Goal: Transaction & Acquisition: Purchase product/service

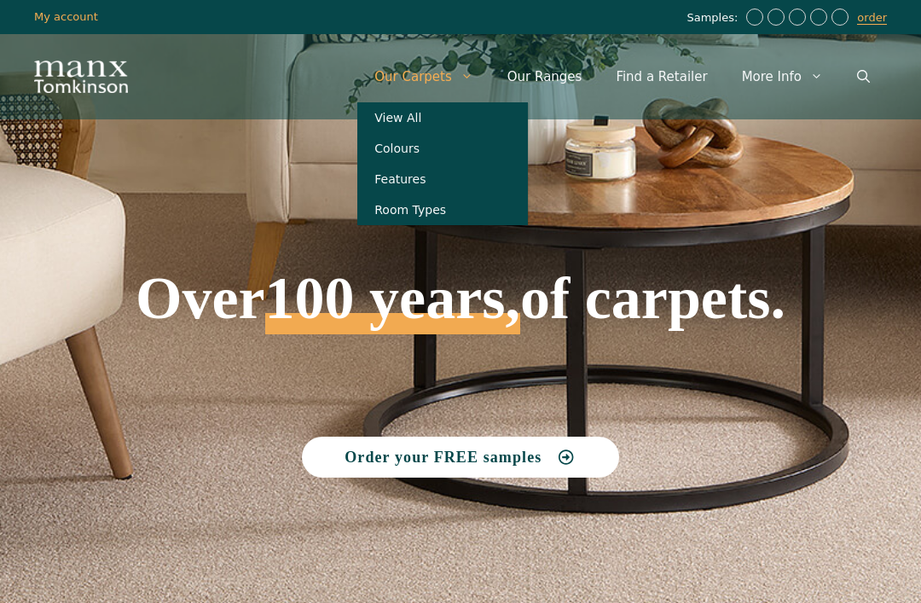
click at [448, 113] on link "View All" at bounding box center [442, 117] width 170 height 31
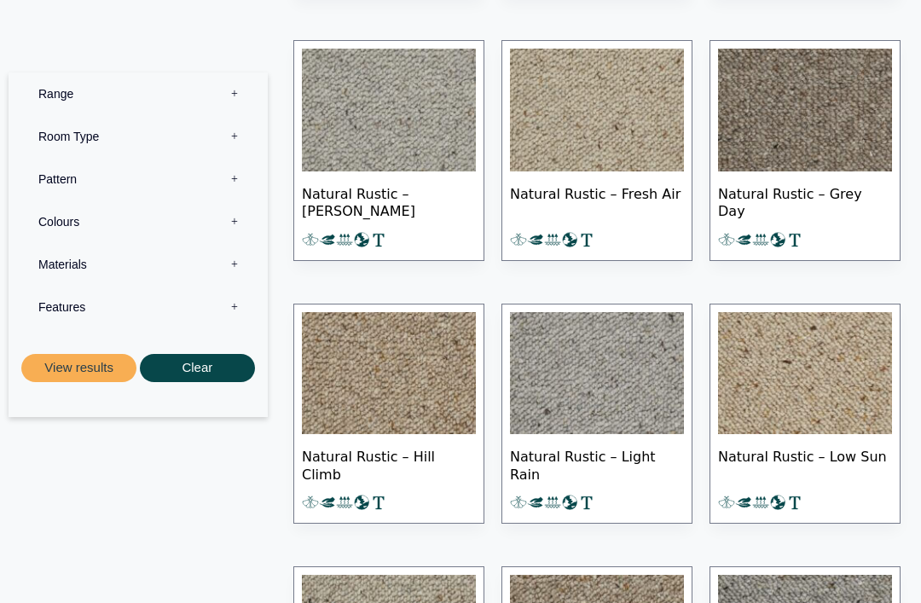
scroll to position [14555, 0]
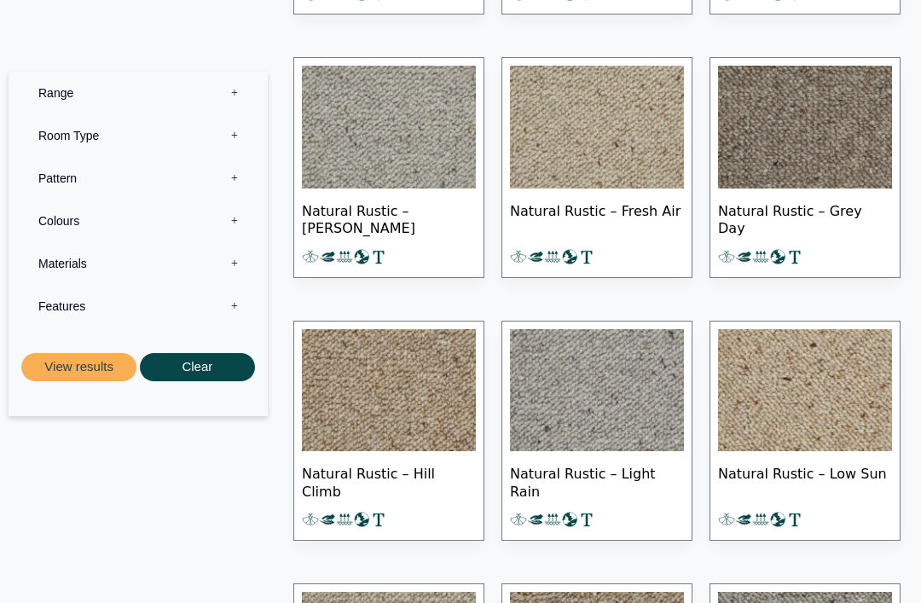
click at [81, 312] on label "Features 0" at bounding box center [138, 307] width 234 height 43
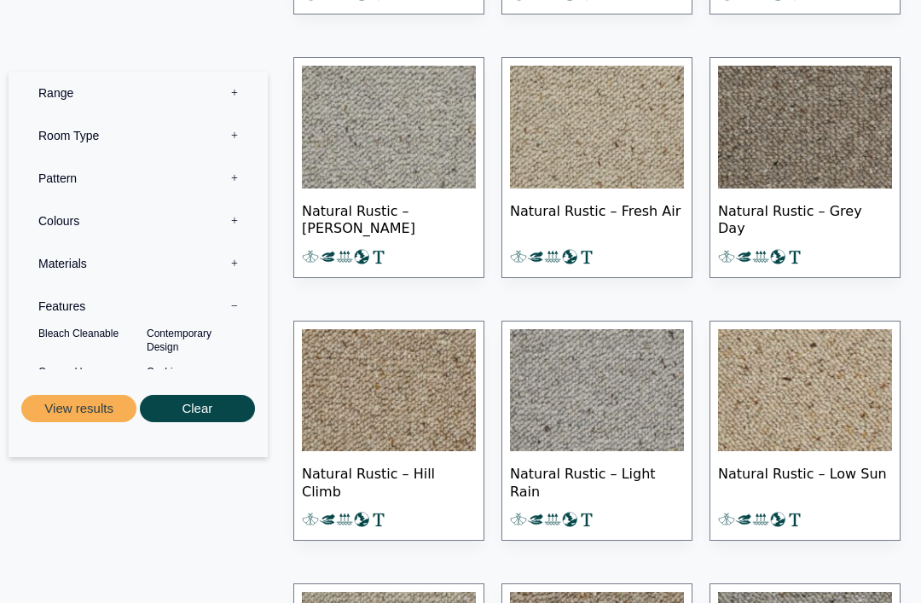
scroll to position [14556, 0]
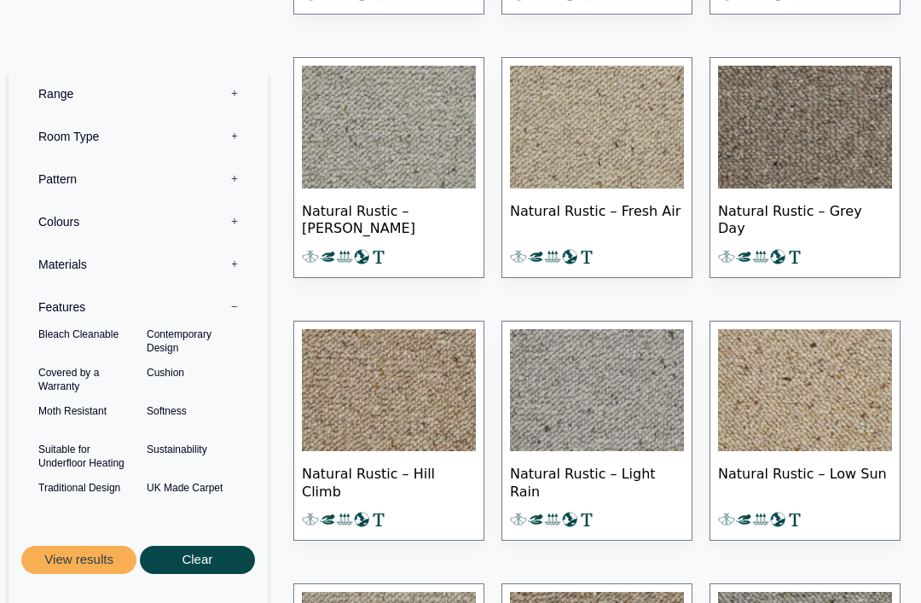
click at [63, 95] on label "Range 0" at bounding box center [138, 93] width 234 height 43
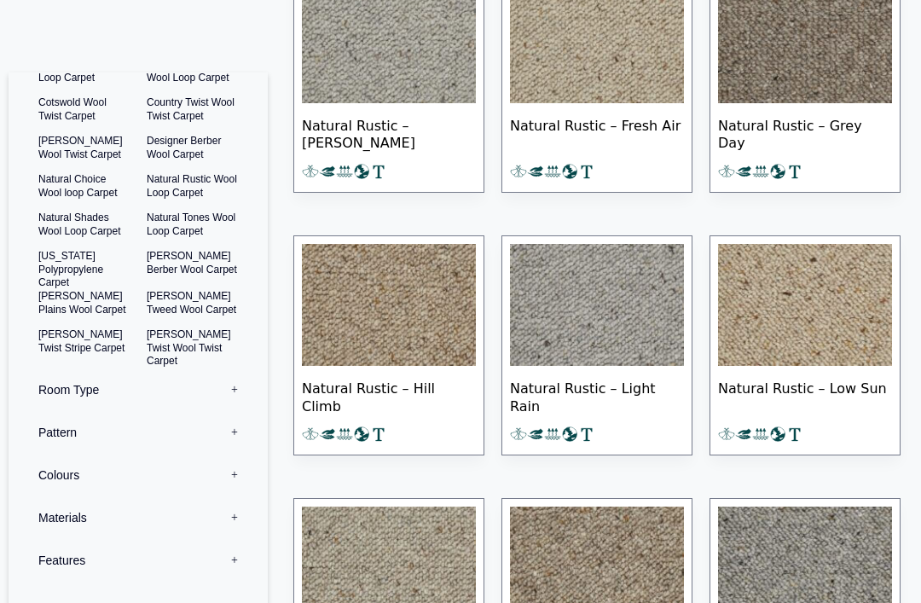
scroll to position [14640, 0]
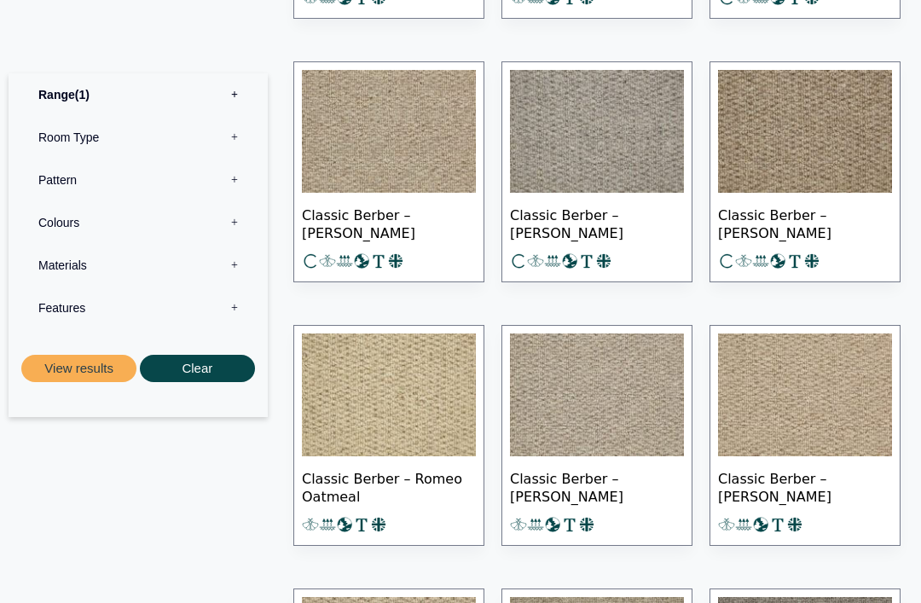
scroll to position [1222, 0]
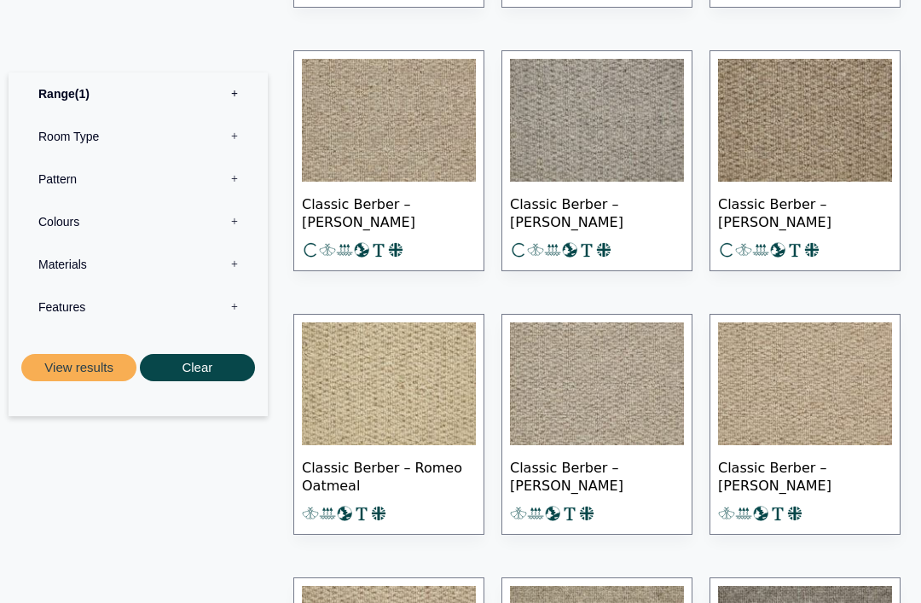
click at [842, 407] on img at bounding box center [805, 384] width 174 height 123
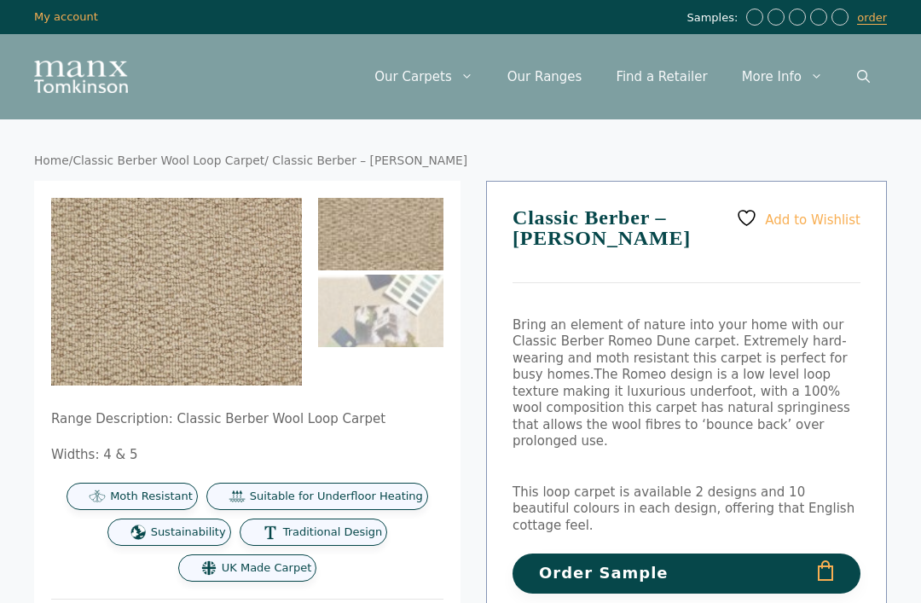
click at [819, 553] on button "Order Sample" at bounding box center [686, 573] width 348 height 40
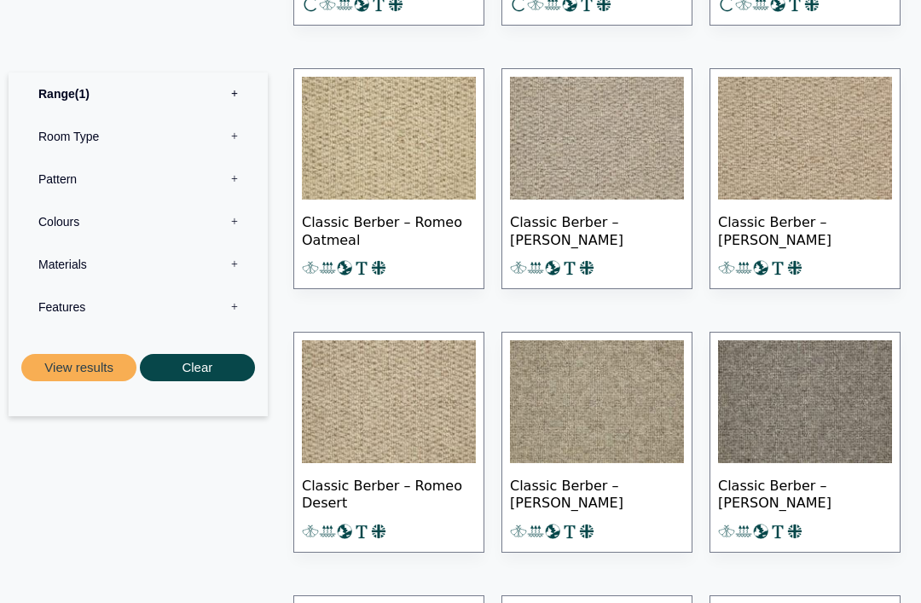
scroll to position [1514, 0]
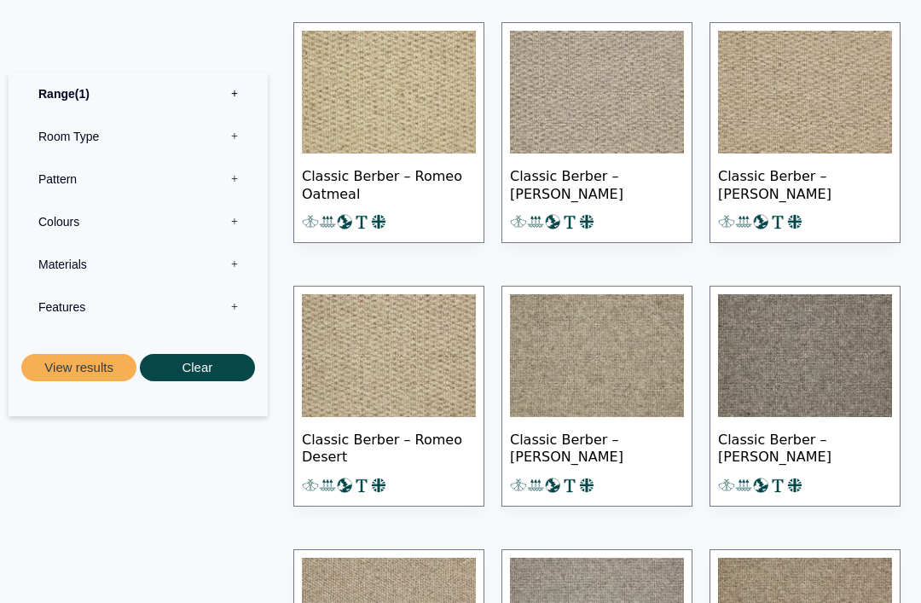
click at [314, 482] on img at bounding box center [310, 485] width 17 height 17
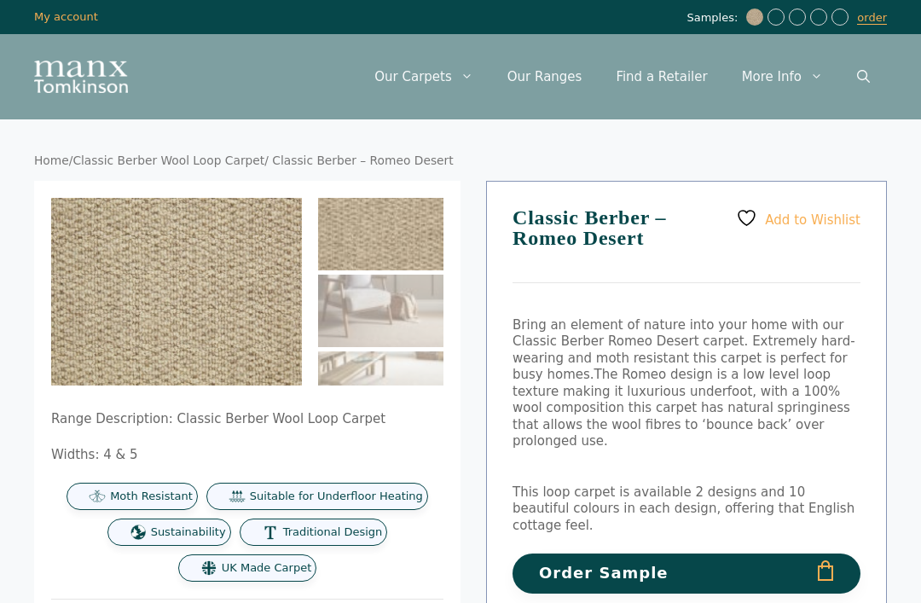
click at [634, 553] on button "Order Sample" at bounding box center [686, 573] width 348 height 40
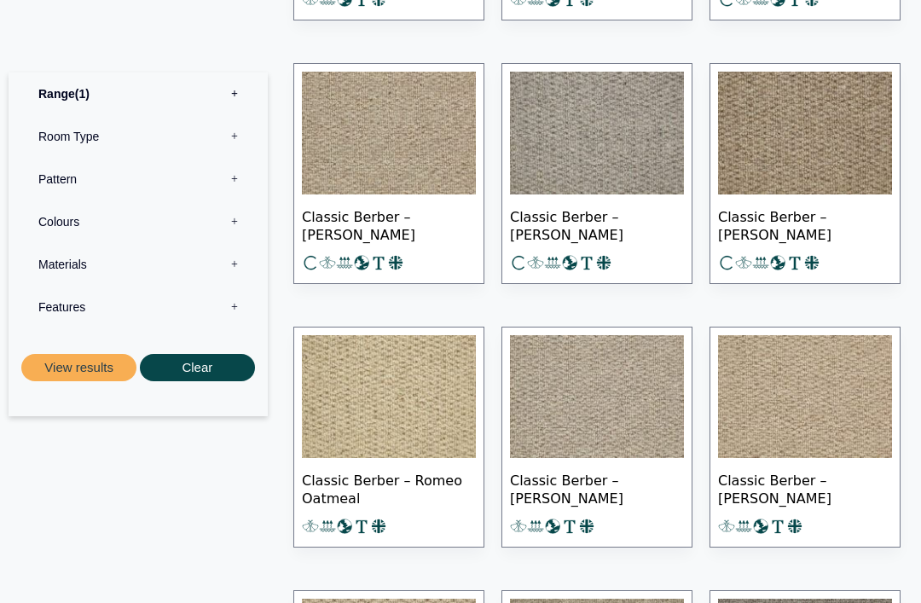
scroll to position [1208, 0]
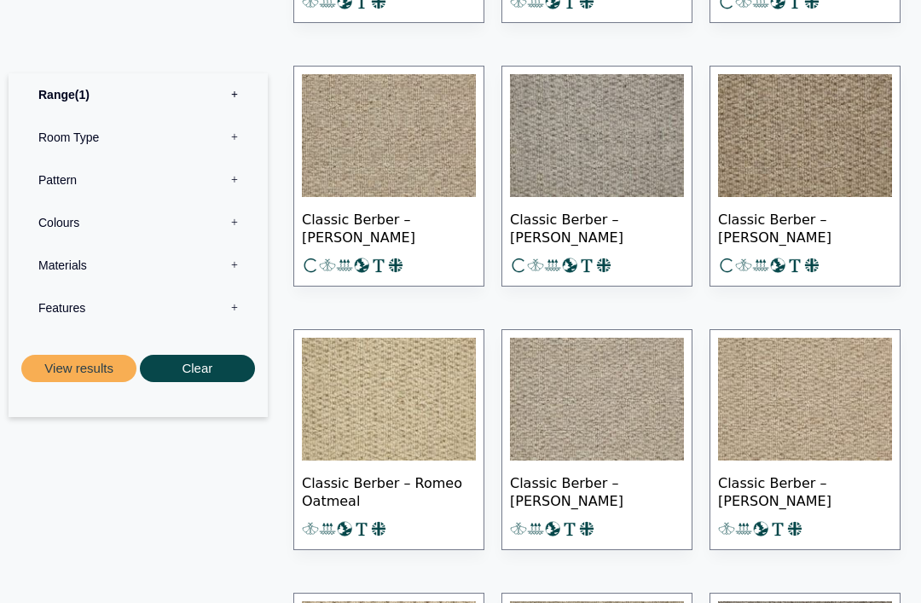
click at [788, 211] on span "Classic Berber – [PERSON_NAME]" at bounding box center [805, 227] width 174 height 60
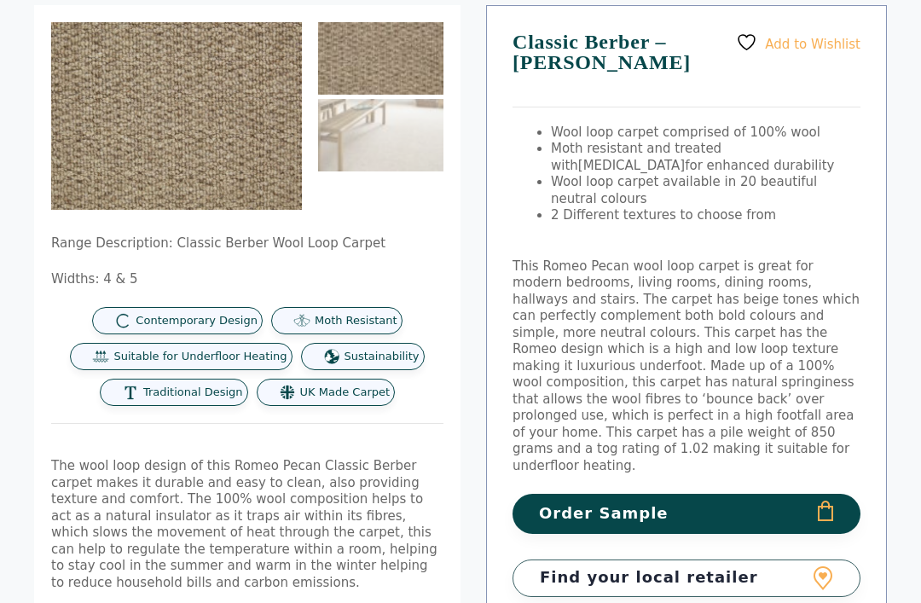
scroll to position [251, 0]
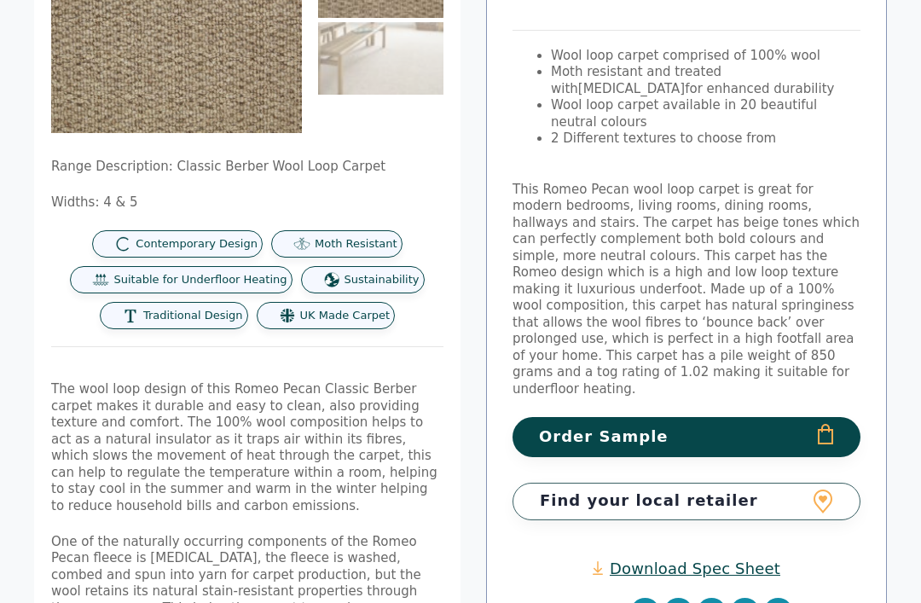
click at [663, 418] on button "Order Sample" at bounding box center [686, 438] width 348 height 40
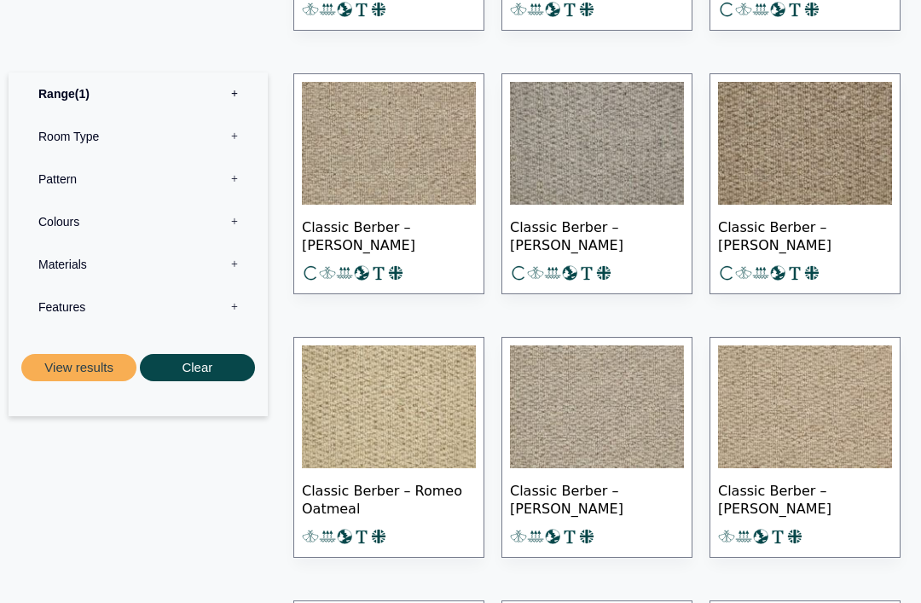
scroll to position [1207, 0]
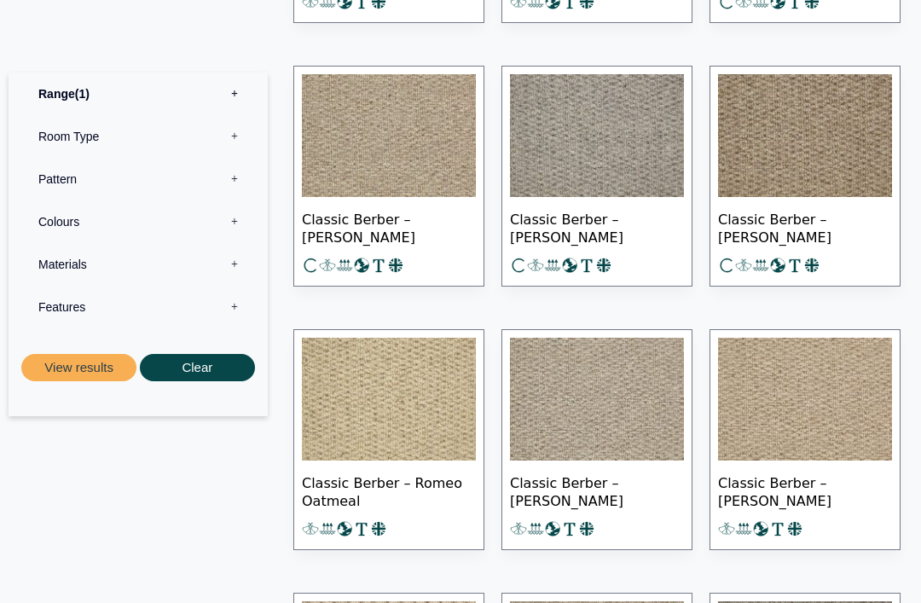
click at [380, 225] on span "Classic Berber – [PERSON_NAME]" at bounding box center [389, 228] width 174 height 60
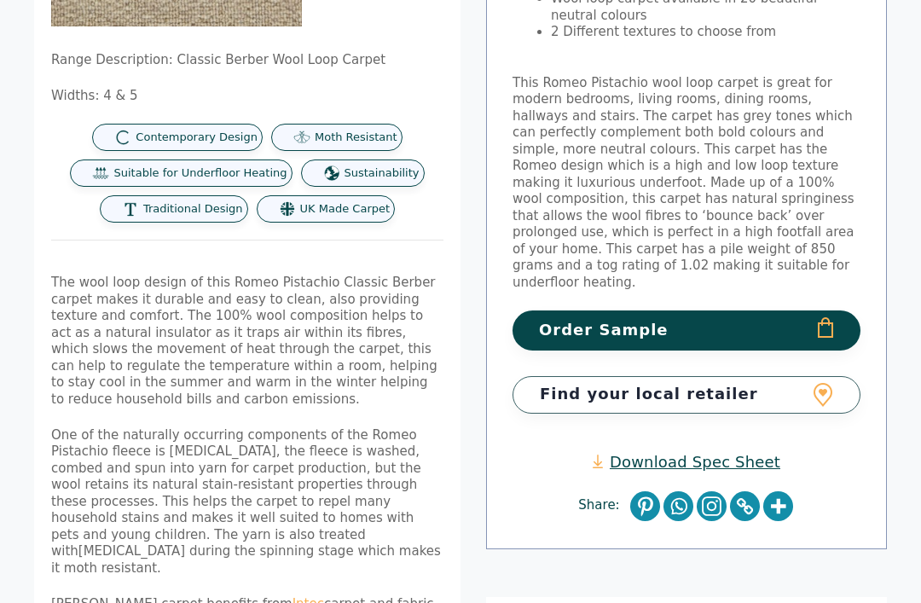
scroll to position [371, 0]
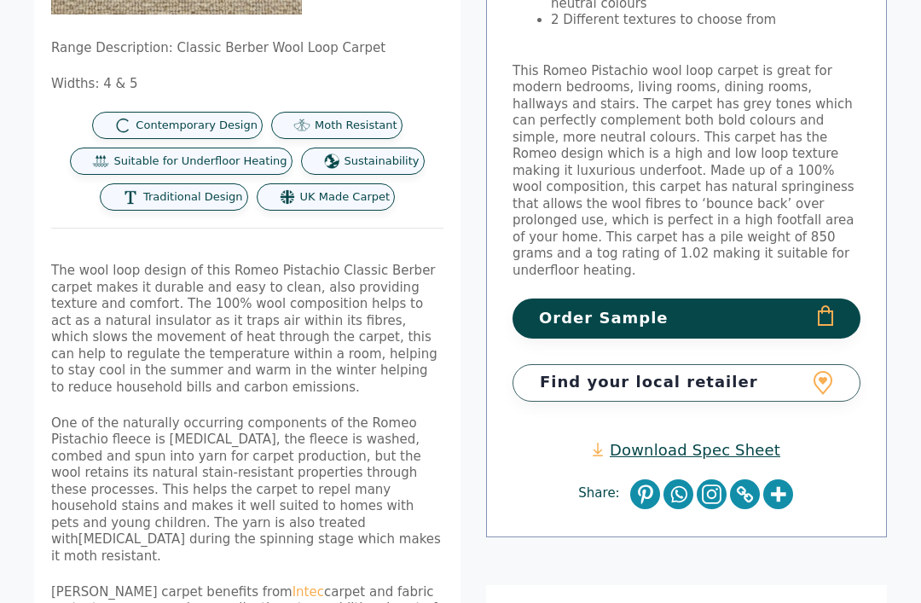
click at [742, 298] on button "Order Sample" at bounding box center [686, 318] width 348 height 40
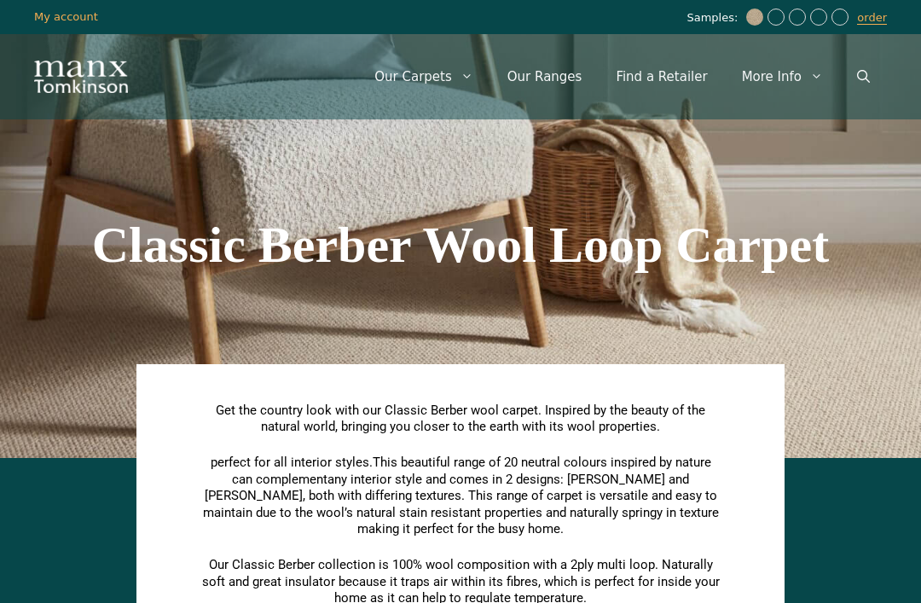
scroll to position [1262, 0]
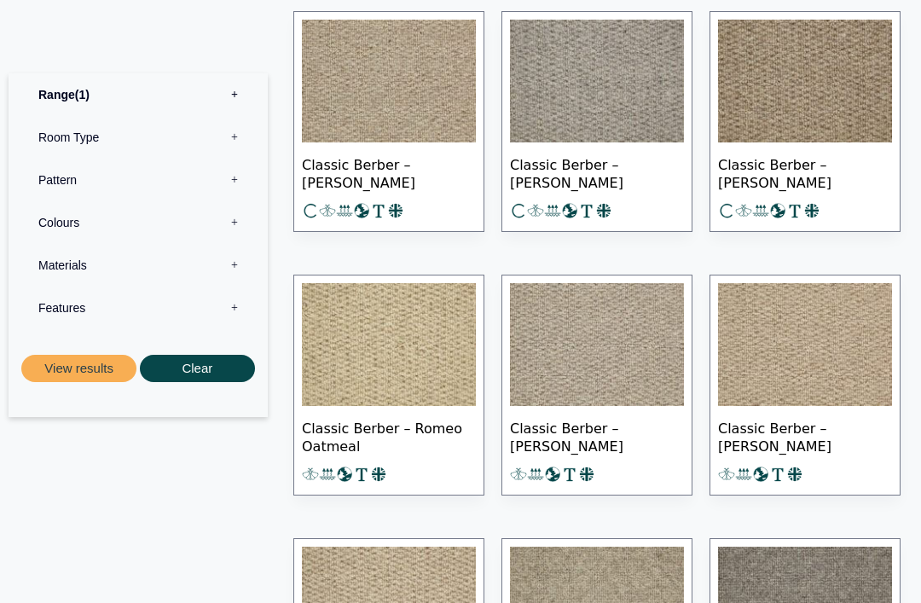
click at [434, 396] on img at bounding box center [389, 344] width 174 height 123
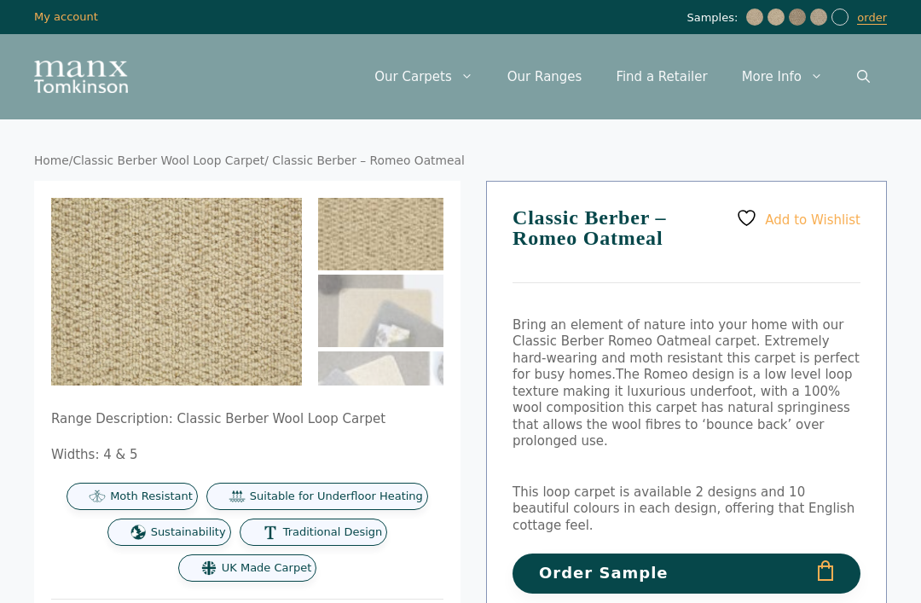
click at [761, 553] on button "Order Sample" at bounding box center [686, 573] width 348 height 40
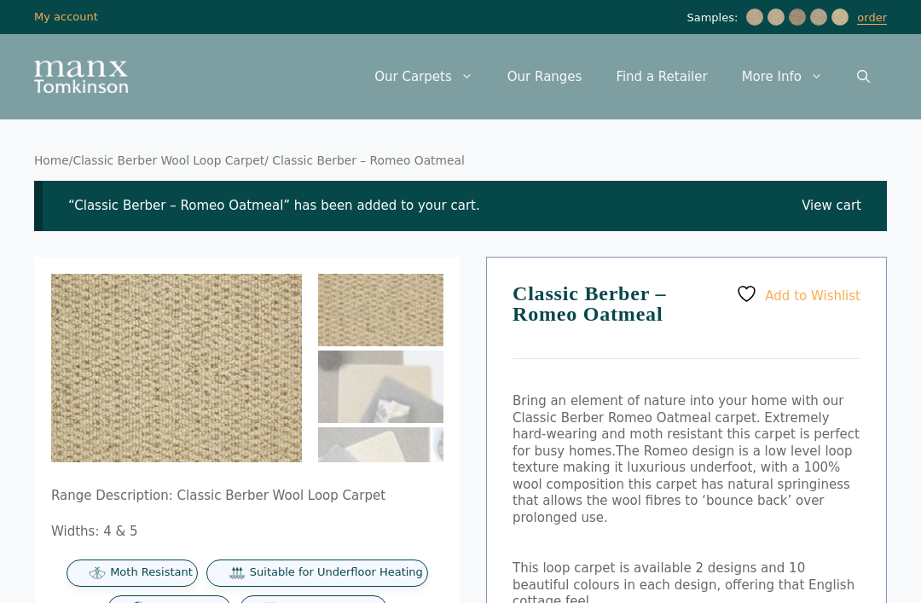
click at [869, 16] on link "order" at bounding box center [872, 18] width 30 height 14
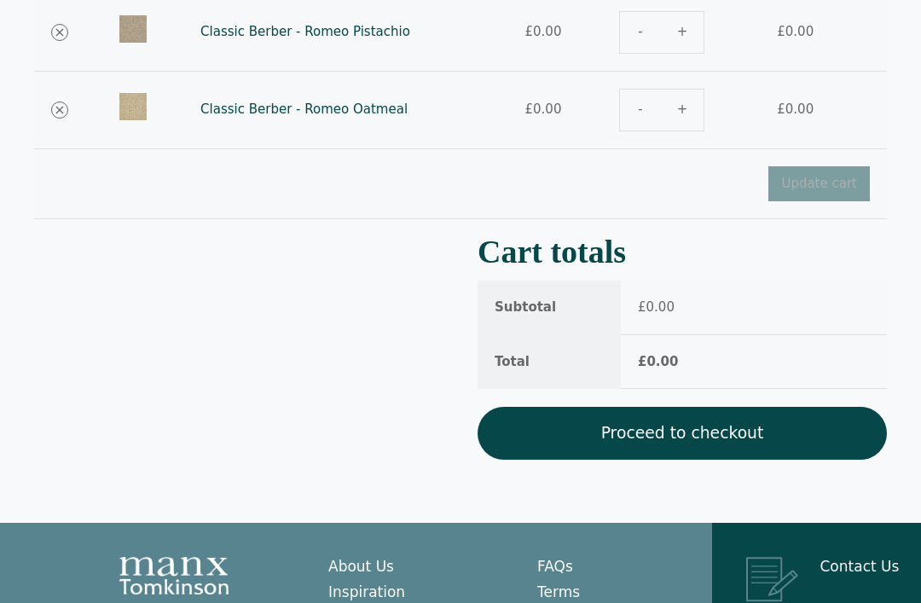
scroll to position [540, 0]
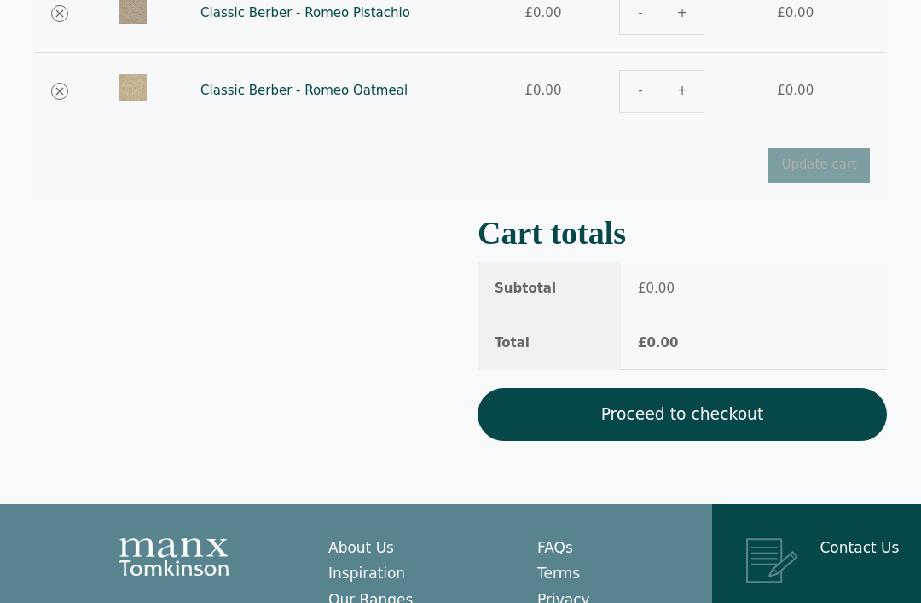
click at [711, 409] on link "Proceed to checkout" at bounding box center [681, 415] width 409 height 53
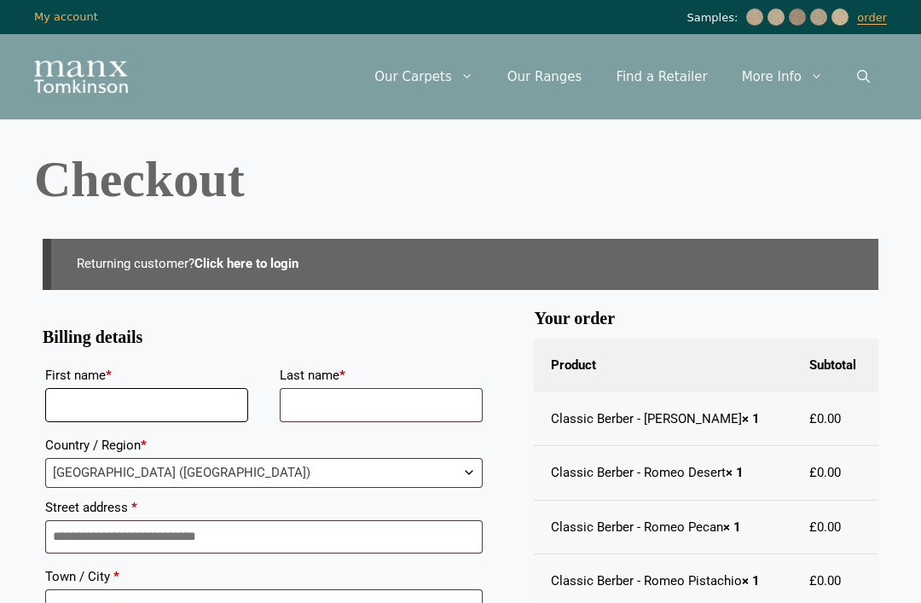
click at [89, 410] on input "First name *" at bounding box center [146, 405] width 203 height 34
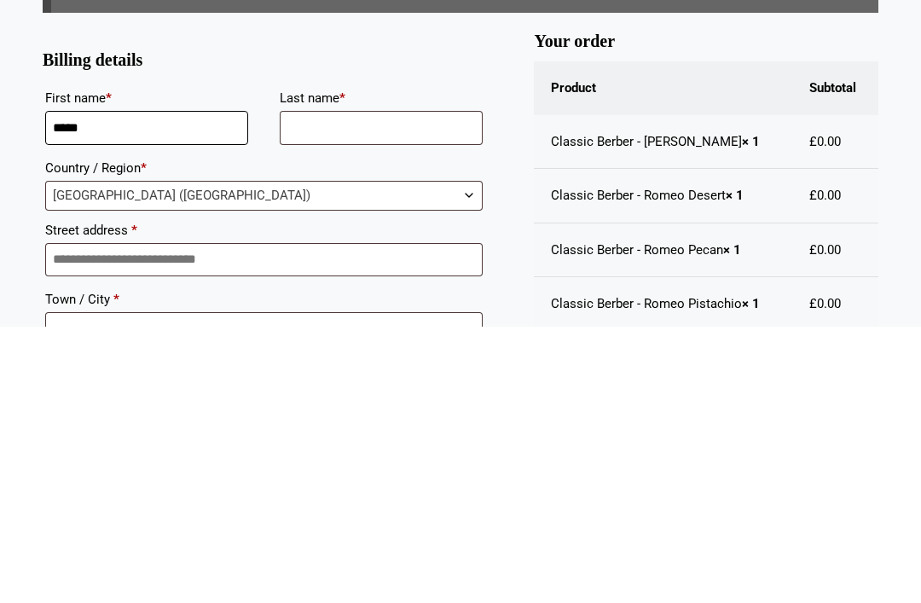
type input "*****"
click at [383, 388] on input "Last name *" at bounding box center [381, 405] width 203 height 34
type input "******"
click at [371, 459] on span "[GEOGRAPHIC_DATA] ([GEOGRAPHIC_DATA])" at bounding box center [264, 473] width 436 height 28
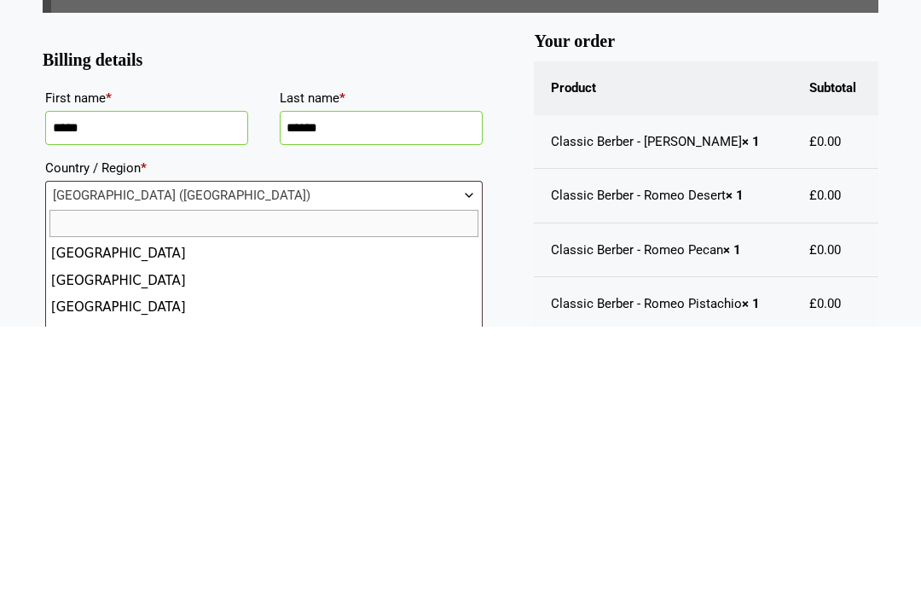
scroll to position [276, 0]
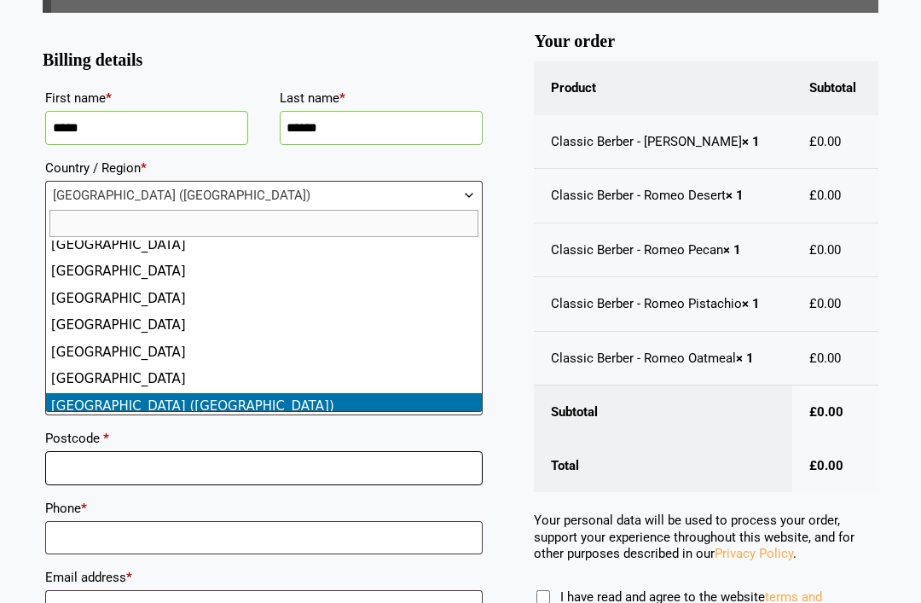
click at [372, 458] on input "Postcode *" at bounding box center [263, 469] width 437 height 34
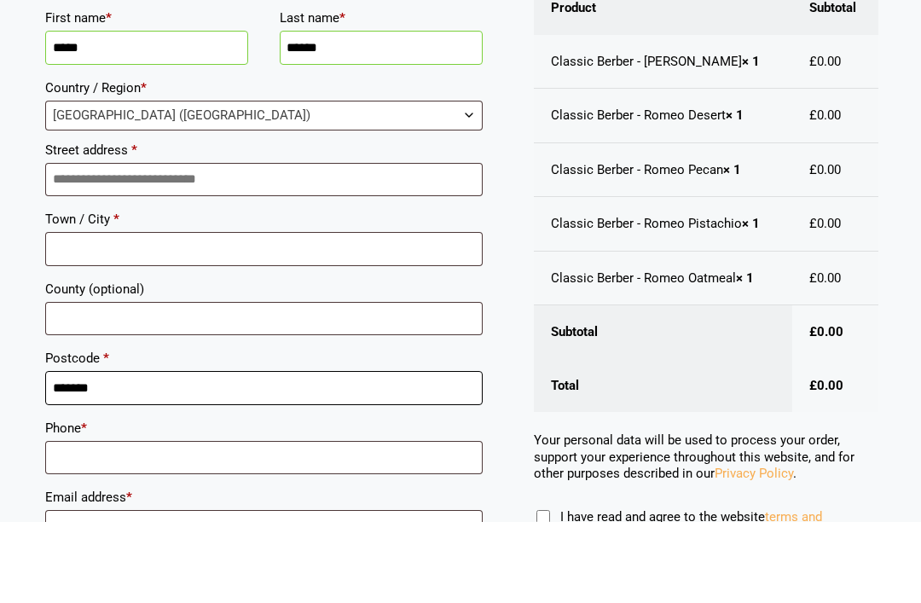
type input "*******"
click at [407, 244] on input "Street address *" at bounding box center [263, 261] width 437 height 34
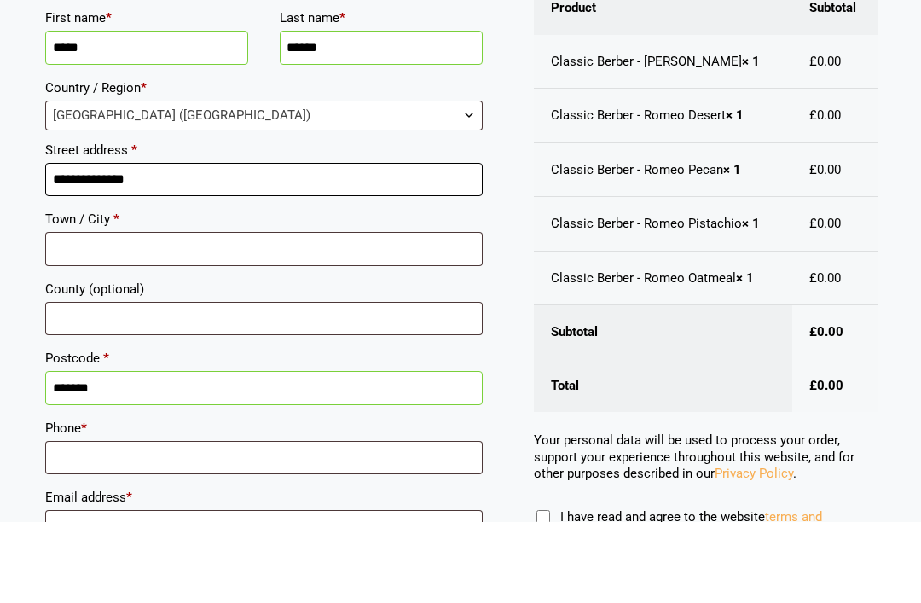
type input "**********"
click at [404, 313] on input "Town / City *" at bounding box center [263, 330] width 437 height 34
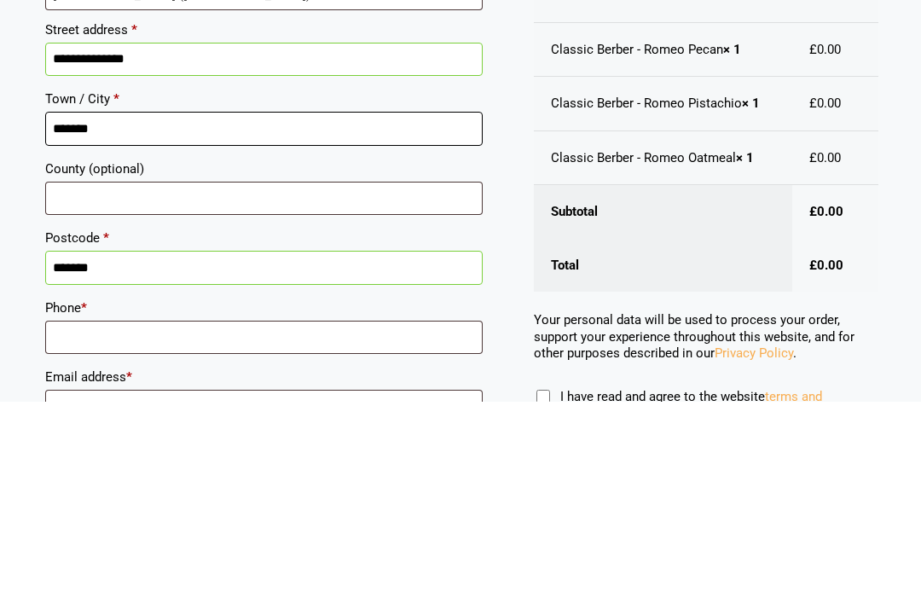
type input "*******"
click at [387, 383] on input "County (optional)" at bounding box center [263, 400] width 437 height 34
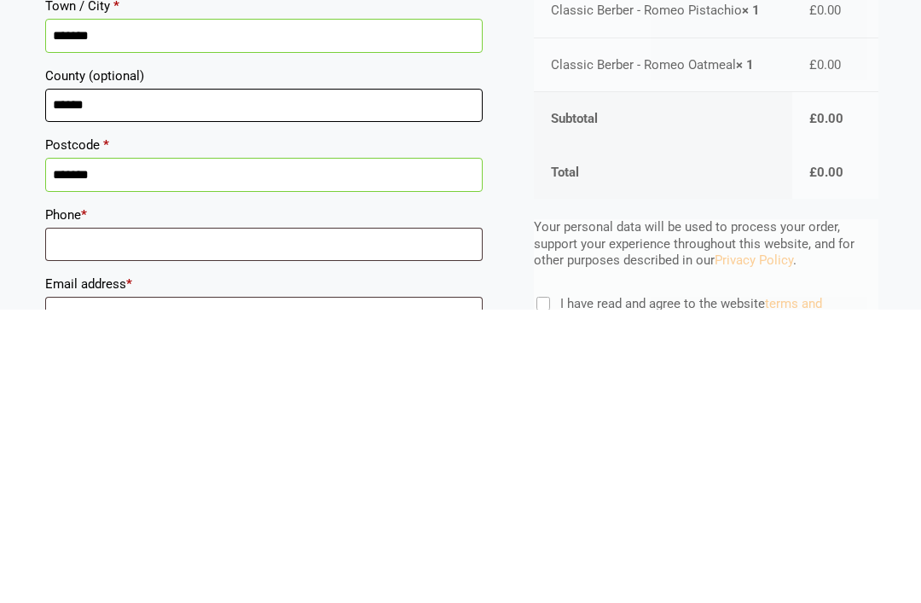
type input "*****"
click at [417, 522] on input "Phone *" at bounding box center [263, 539] width 437 height 34
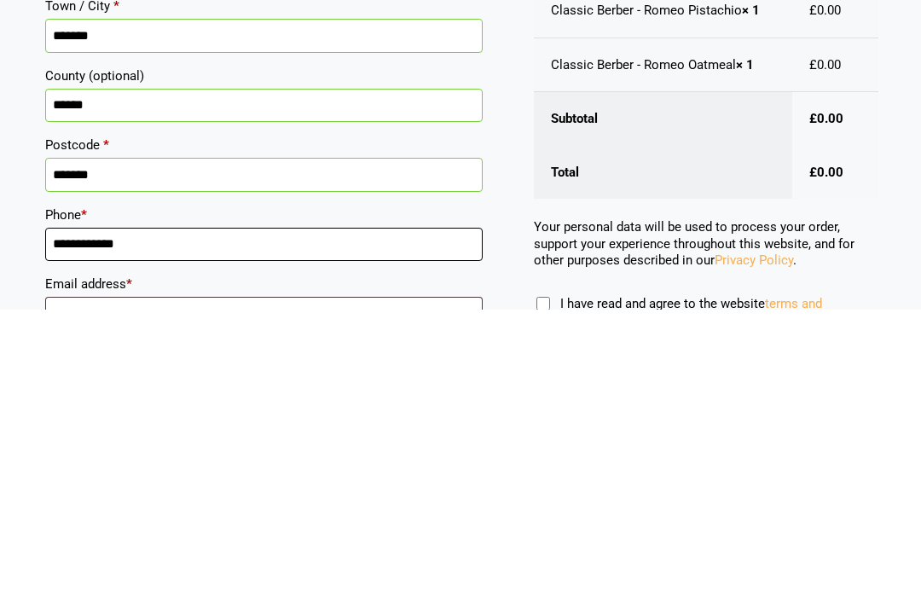
type input "**********"
click at [368, 565] on label "Email address *" at bounding box center [263, 578] width 437 height 26
click at [368, 591] on input "Email address *" at bounding box center [263, 608] width 437 height 34
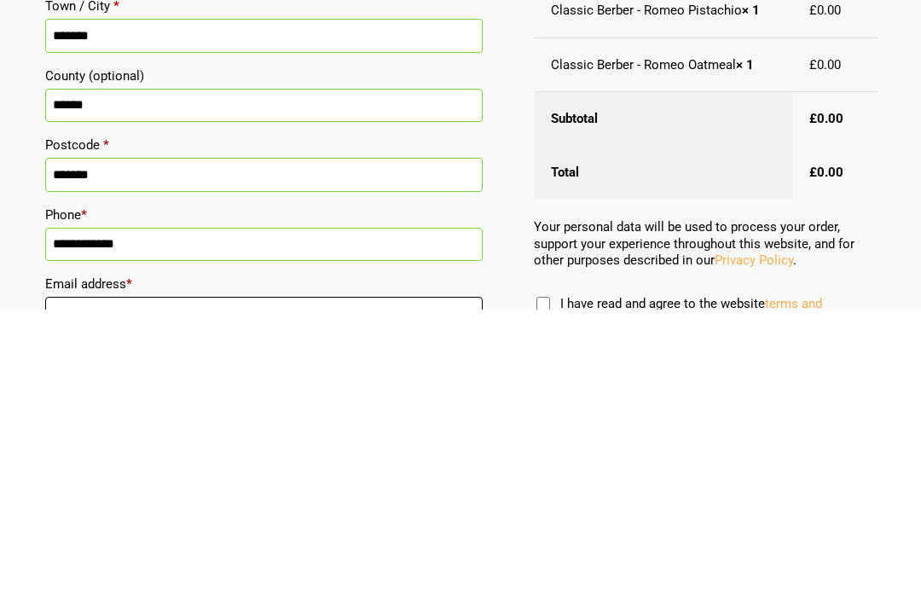
scroll to position [435, 0]
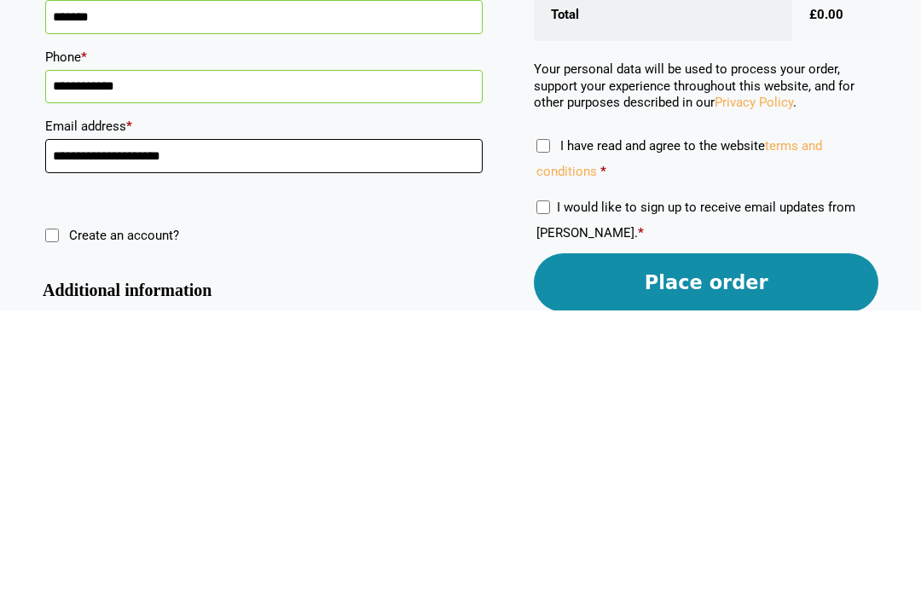
type input "**********"
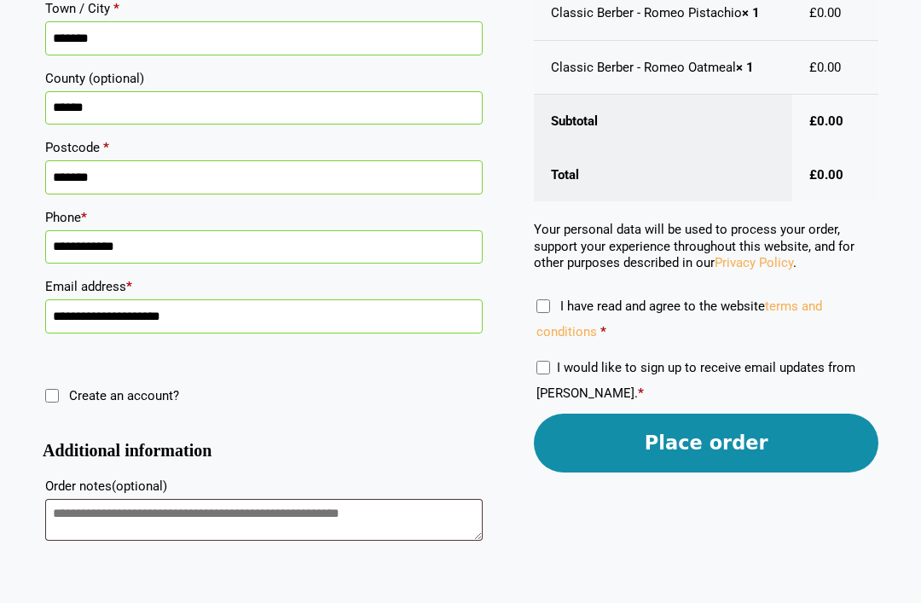
click at [742, 426] on button "Place order" at bounding box center [706, 442] width 344 height 59
